Goal: Find specific page/section: Find specific page/section

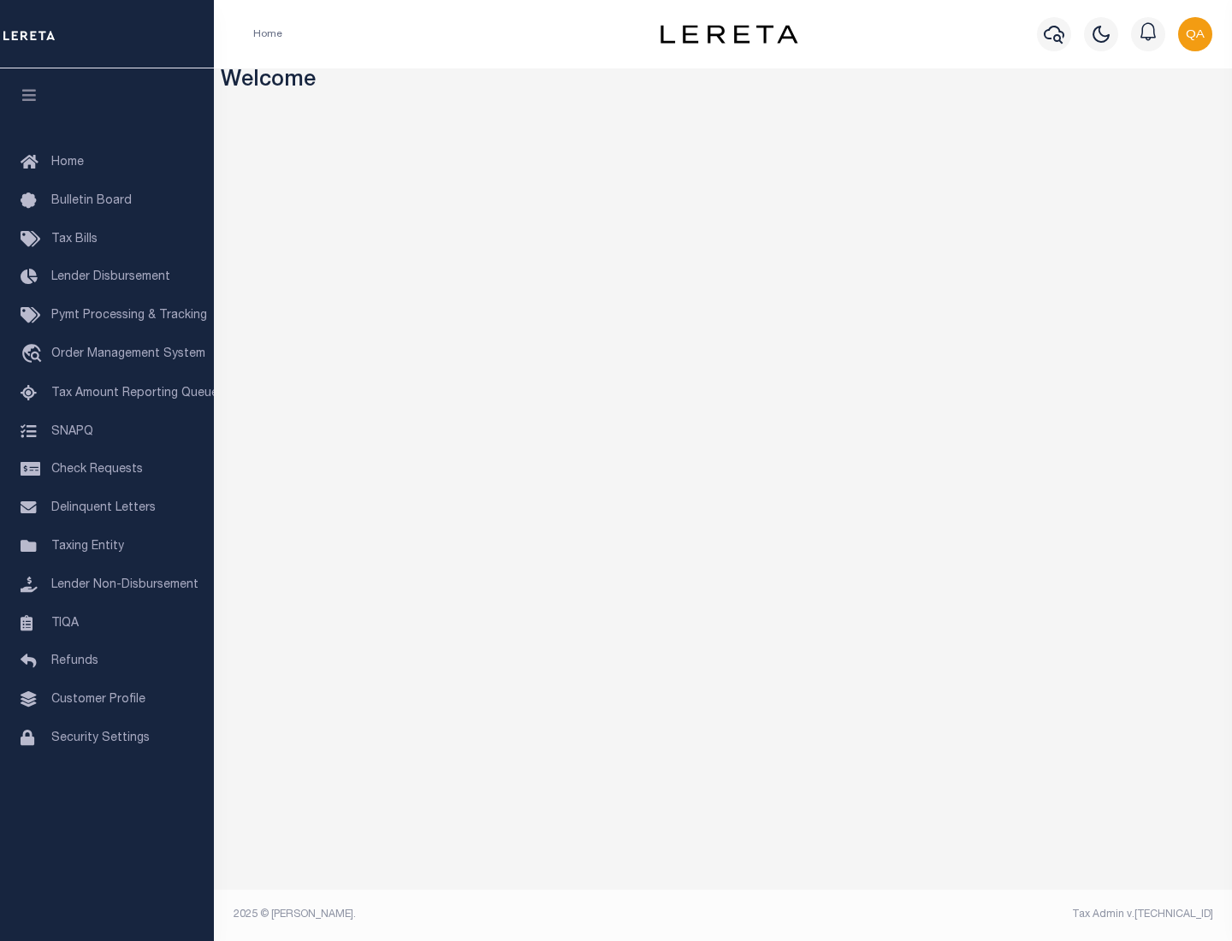
click at [107, 470] on span "Check Requests" at bounding box center [97, 470] width 92 height 12
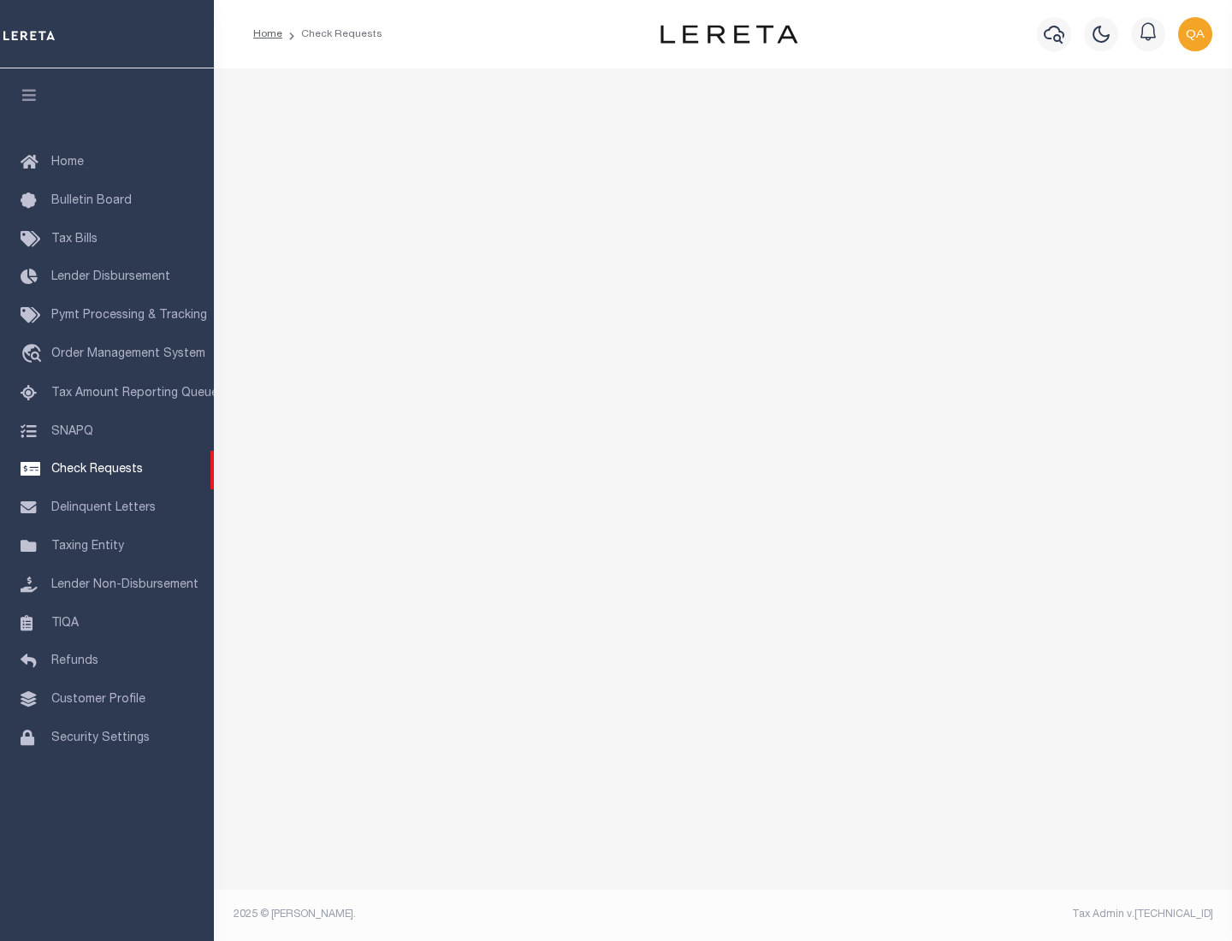
select select "50"
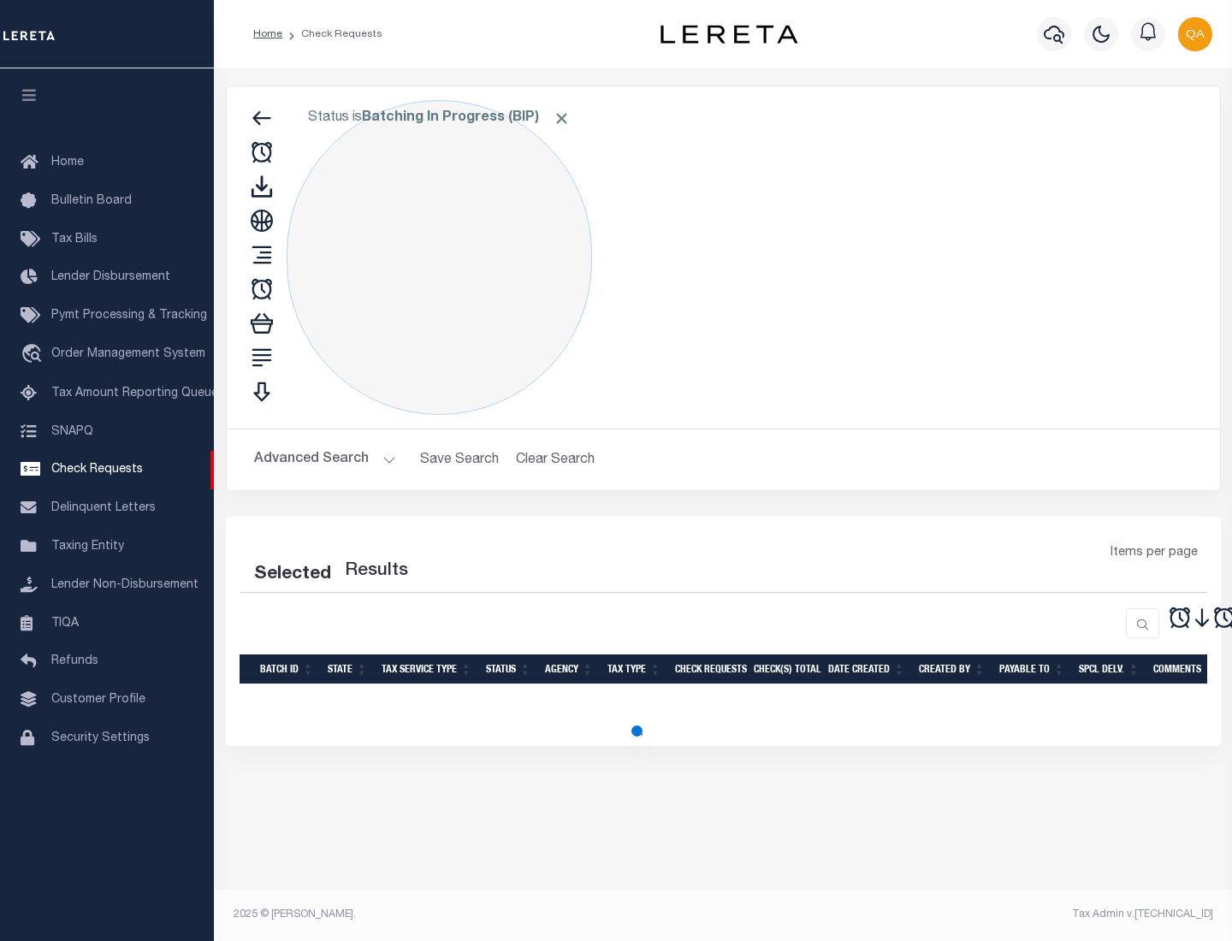
select select "50"
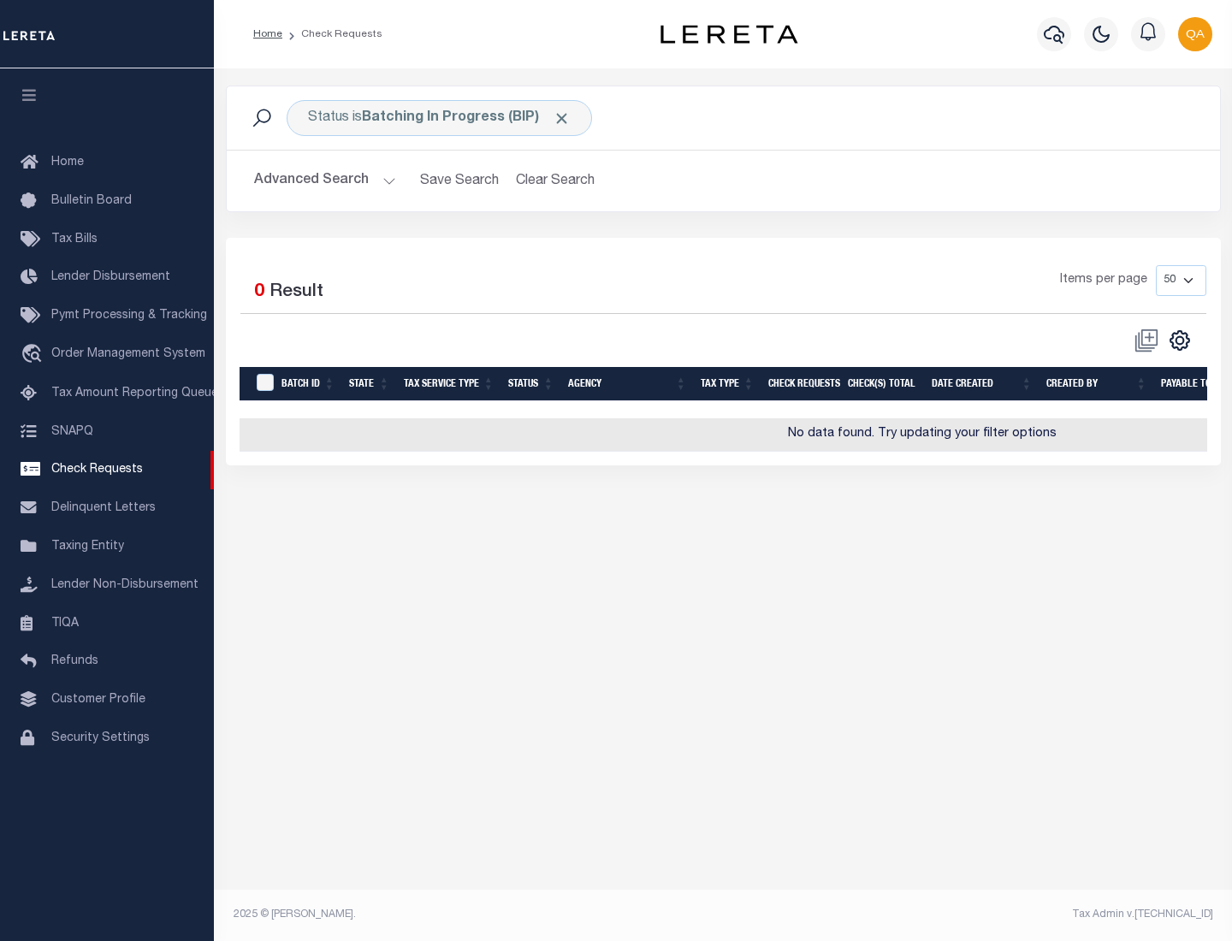
click at [562, 118] on span "Click to Remove" at bounding box center [562, 119] width 18 height 18
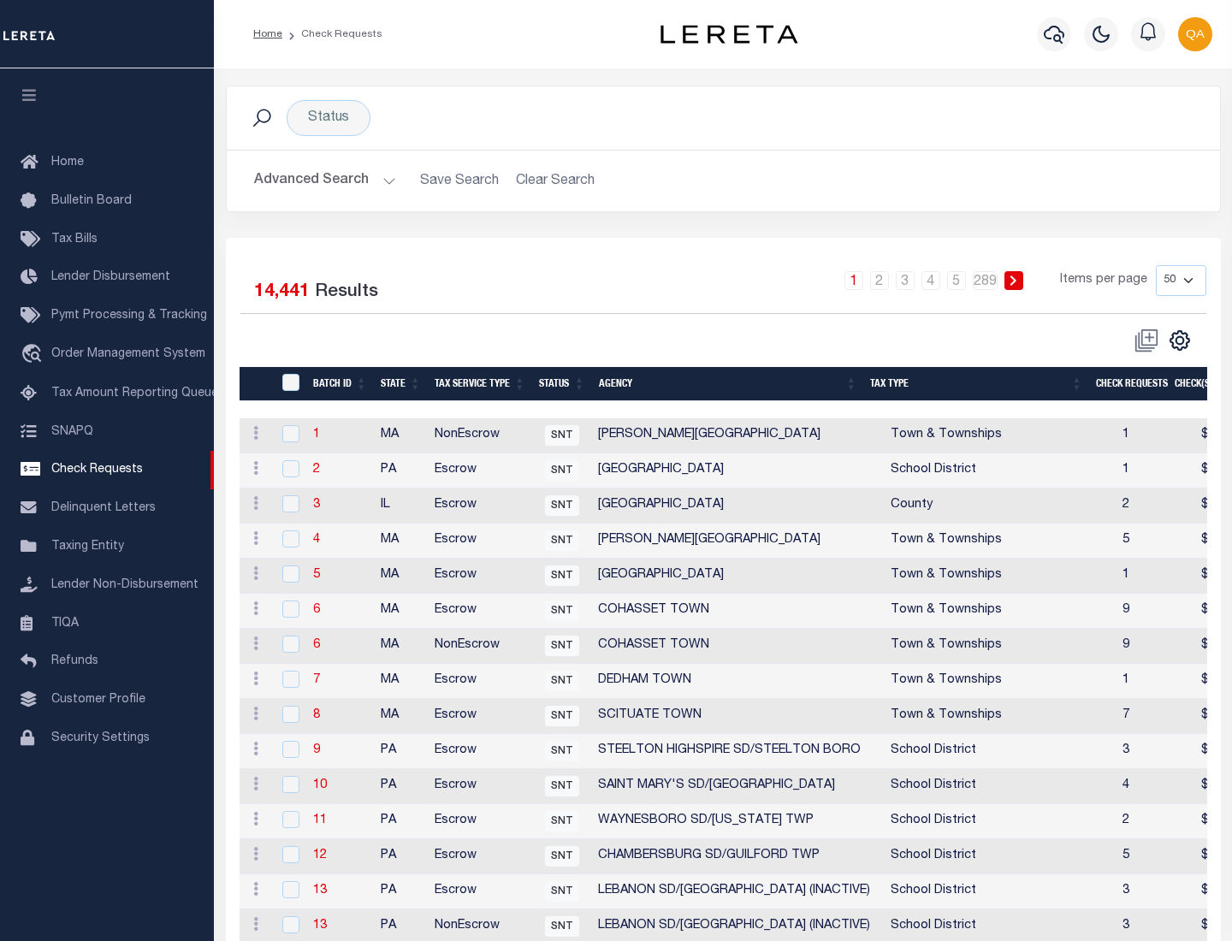
scroll to position [825, 0]
